Goal: Navigation & Orientation: Find specific page/section

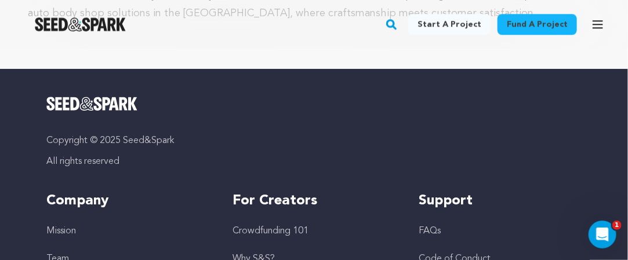
scroll to position [1159, 0]
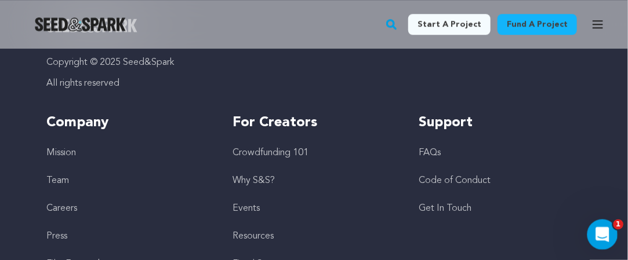
click at [612, 231] on div "Open Intercom Messenger" at bounding box center [600, 233] width 38 height 38
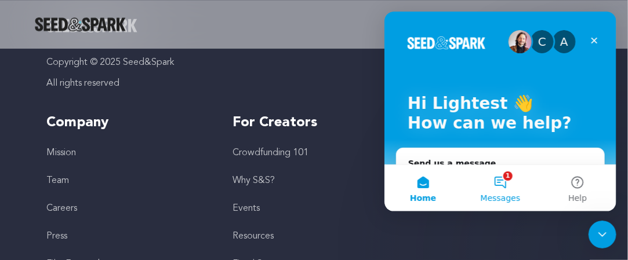
scroll to position [0, 0]
click at [509, 190] on button "1 Messages" at bounding box center [499, 188] width 77 height 46
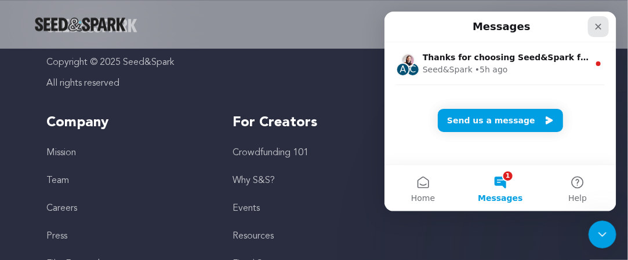
click at [600, 26] on icon "Close" at bounding box center [597, 25] width 9 height 9
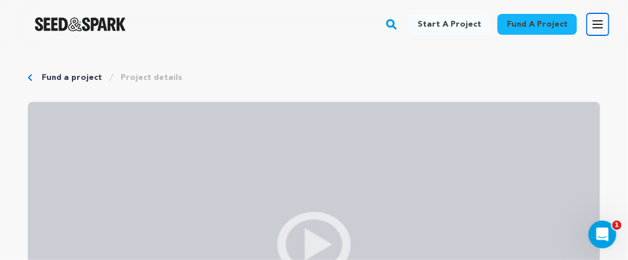
click at [605, 19] on button "Open main menu" at bounding box center [597, 24] width 23 height 23
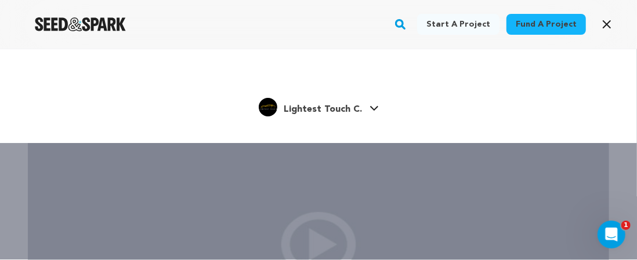
click at [343, 111] on span "Lightest Touch C." at bounding box center [323, 109] width 78 height 9
click at [366, 108] on link "Lightest Touch C. Lightest Touch C." at bounding box center [319, 106] width 120 height 21
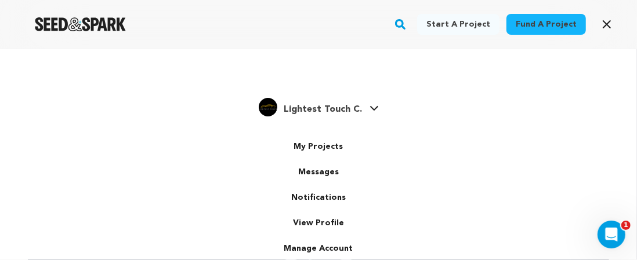
scroll to position [21, 0]
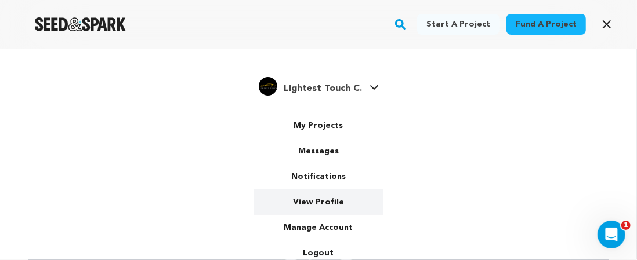
click at [312, 195] on link "View Profile" at bounding box center [318, 203] width 130 height 26
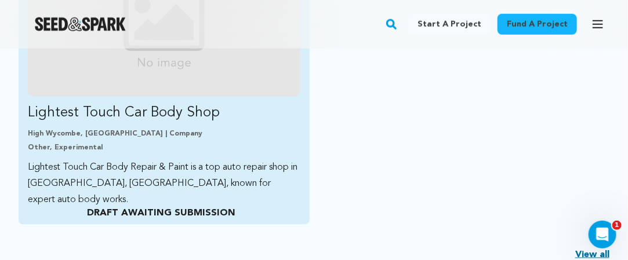
click at [160, 214] on p "DRAFT AWAITING SUBMISSION" at bounding box center [161, 213] width 267 height 14
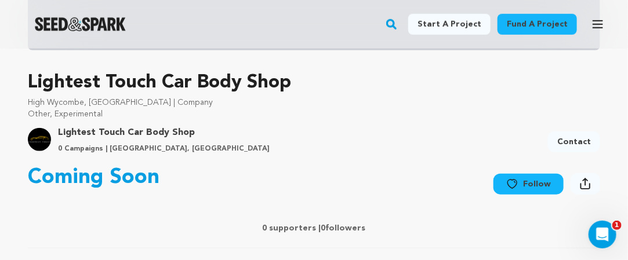
scroll to position [406, 0]
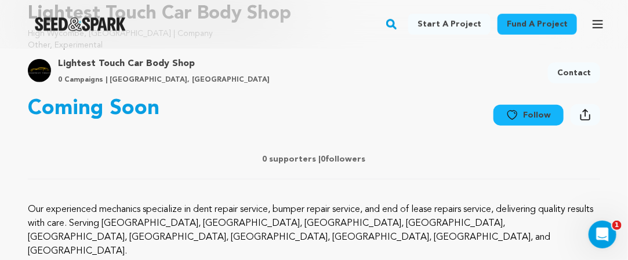
click at [586, 118] on icon at bounding box center [585, 115] width 11 height 12
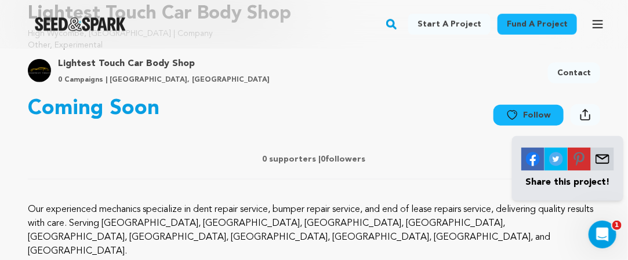
click at [526, 116] on button "Follow" at bounding box center [528, 115] width 70 height 21
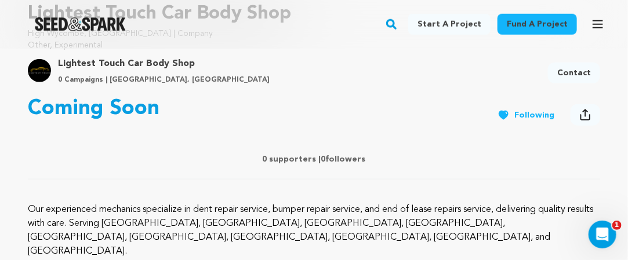
click at [517, 117] on button "Following" at bounding box center [525, 115] width 75 height 21
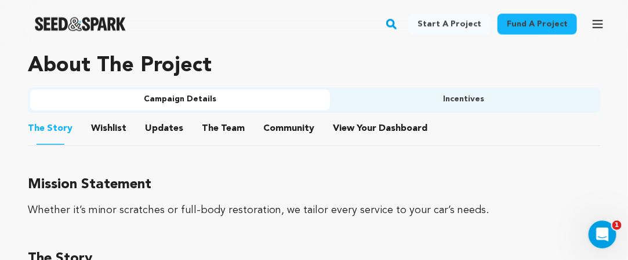
scroll to position [696, 0]
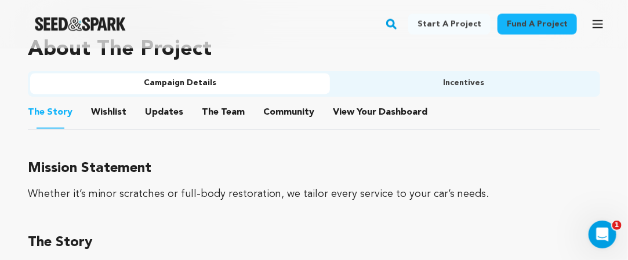
click at [216, 74] on button "Campaign Details" at bounding box center [180, 84] width 300 height 21
click at [397, 74] on button "Incentives" at bounding box center [464, 84] width 268 height 21
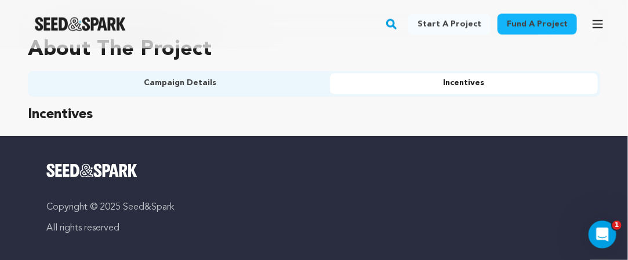
click at [227, 74] on button "Campaign Details" at bounding box center [180, 84] width 300 height 21
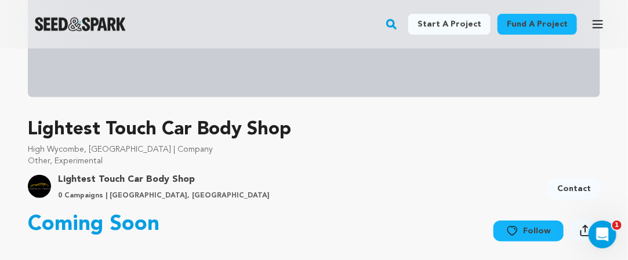
scroll to position [0, 0]
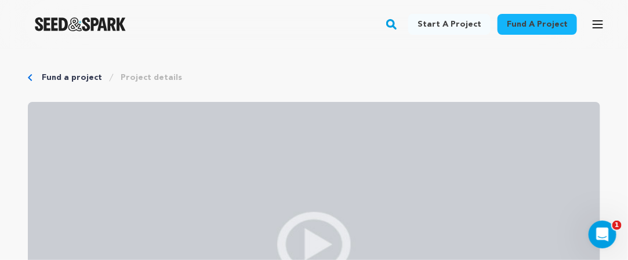
click at [152, 77] on link "Project details" at bounding box center [151, 78] width 61 height 12
click at [138, 78] on link "Project details" at bounding box center [151, 78] width 61 height 12
click at [68, 76] on link "Fund a project" at bounding box center [72, 78] width 60 height 12
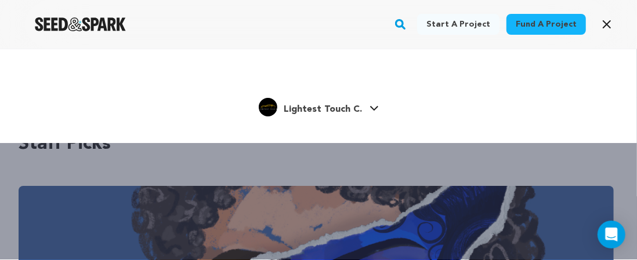
click at [311, 111] on span "Lightest Touch C." at bounding box center [323, 109] width 78 height 9
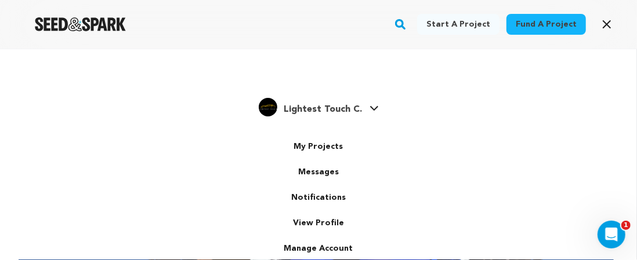
scroll to position [21, 0]
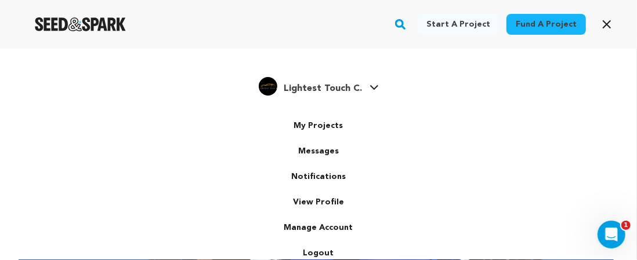
click at [350, 88] on span "Lightest Touch C." at bounding box center [323, 88] width 78 height 9
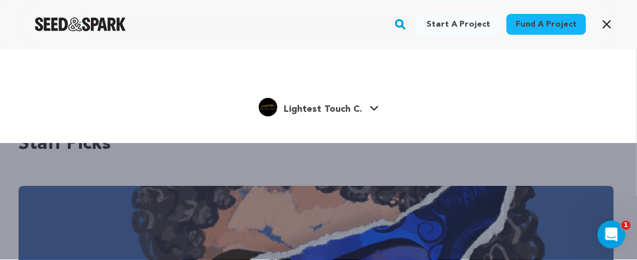
scroll to position [0, 0]
click at [276, 106] on img "Lightest Touch C.'s Profile" at bounding box center [268, 107] width 19 height 19
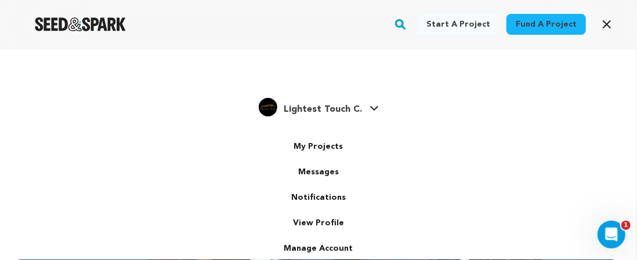
click at [375, 107] on div "Lightest Touch C. Lightest Touch C." at bounding box center [318, 202] width 130 height 212
click at [310, 109] on span "Lightest Touch C." at bounding box center [323, 109] width 78 height 9
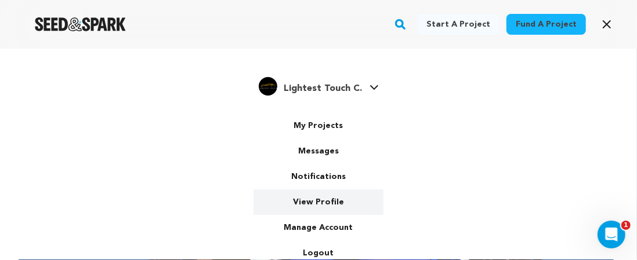
click at [339, 205] on link "View Profile" at bounding box center [318, 203] width 130 height 26
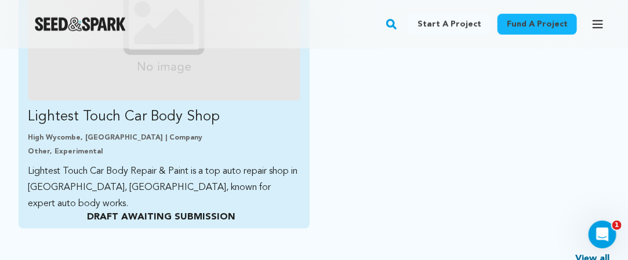
scroll to position [464, 0]
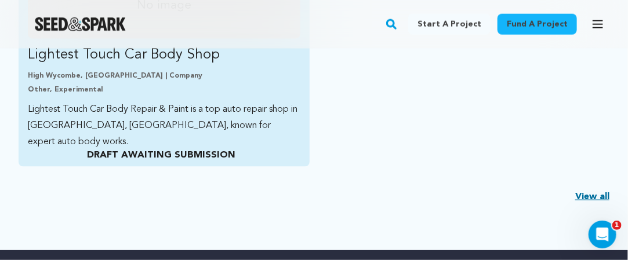
click at [179, 154] on p "DRAFT AWAITING SUBMISSION" at bounding box center [161, 155] width 267 height 14
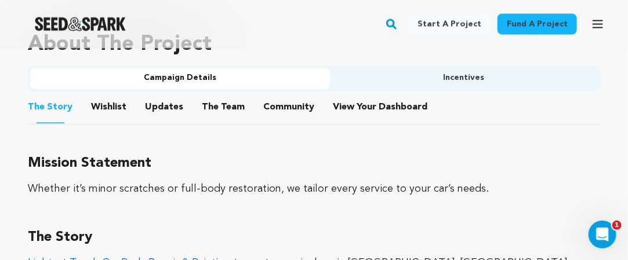
scroll to position [812, 0]
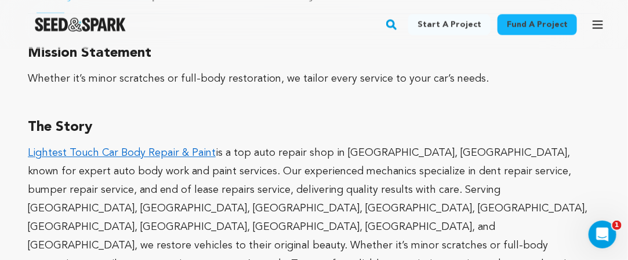
click at [300, 125] on div "The Story Lightest Touch Car Body Repair & Paint is a top auto repair shop in […" at bounding box center [314, 213] width 572 height 195
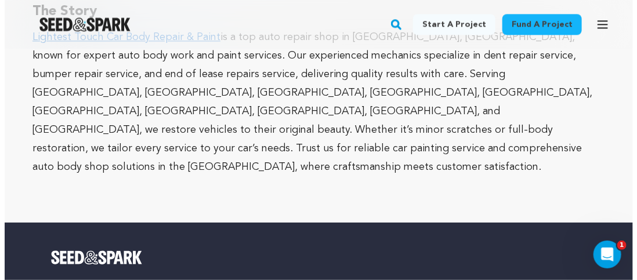
scroll to position [754, 0]
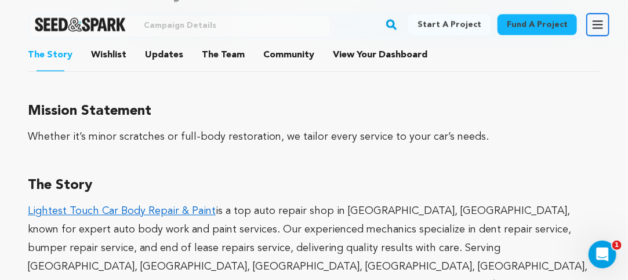
click at [598, 27] on icon "button" at bounding box center [597, 24] width 9 height 7
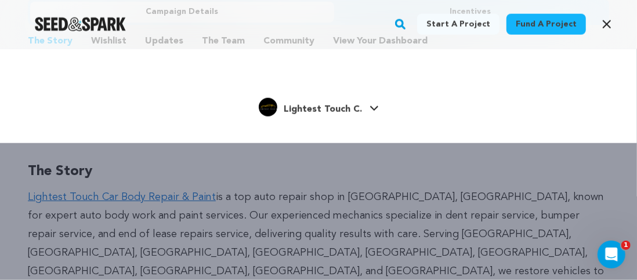
click at [348, 106] on span "Lightest Touch C." at bounding box center [323, 109] width 78 height 9
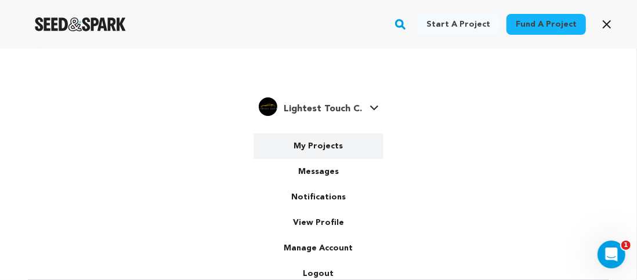
scroll to position [1, 0]
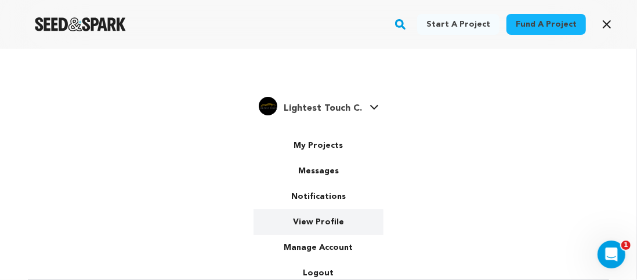
click at [318, 219] on link "View Profile" at bounding box center [318, 222] width 130 height 26
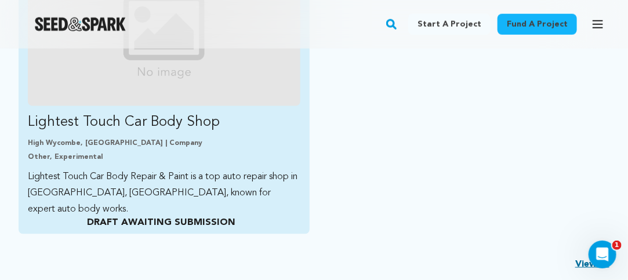
scroll to position [464, 0]
